Goal: Information Seeking & Learning: Find specific fact

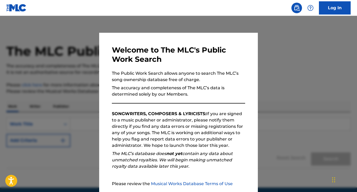
scroll to position [50, 0]
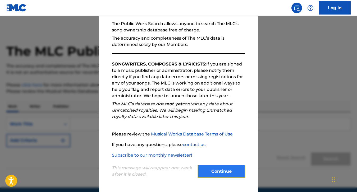
click at [226, 174] on button "Continue" at bounding box center [221, 171] width 48 height 13
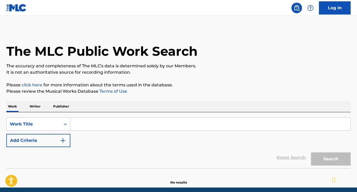
click at [112, 121] on input "Search Form" at bounding box center [210, 124] width 280 height 13
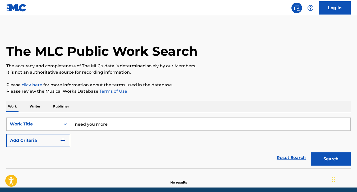
type input "need you more"
click at [311, 152] on button "Search" at bounding box center [331, 158] width 40 height 13
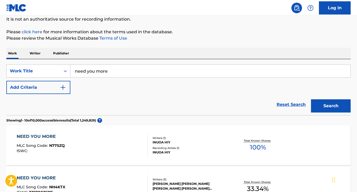
scroll to position [46, 0]
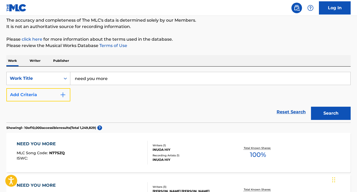
click at [44, 96] on button "Add Criteria" at bounding box center [38, 94] width 64 height 13
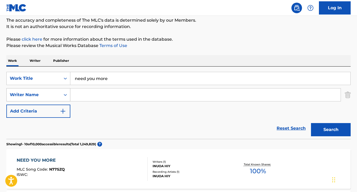
click at [46, 92] on div "Writer Name" at bounding box center [34, 95] width 48 height 6
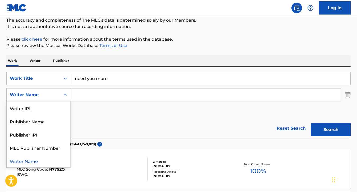
click at [97, 92] on input "Search Form" at bounding box center [205, 94] width 270 height 13
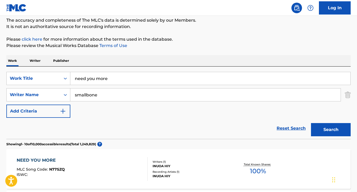
type input "smallbone"
click at [311, 123] on button "Search" at bounding box center [331, 129] width 40 height 13
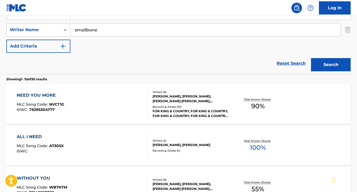
scroll to position [110, 0]
click at [36, 95] on div "NEED YOU MORE" at bounding box center [41, 95] width 48 height 6
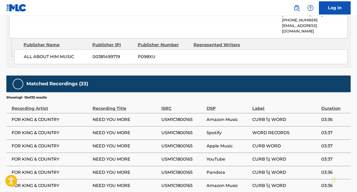
scroll to position [1315, 0]
